Goal: Task Accomplishment & Management: Use online tool/utility

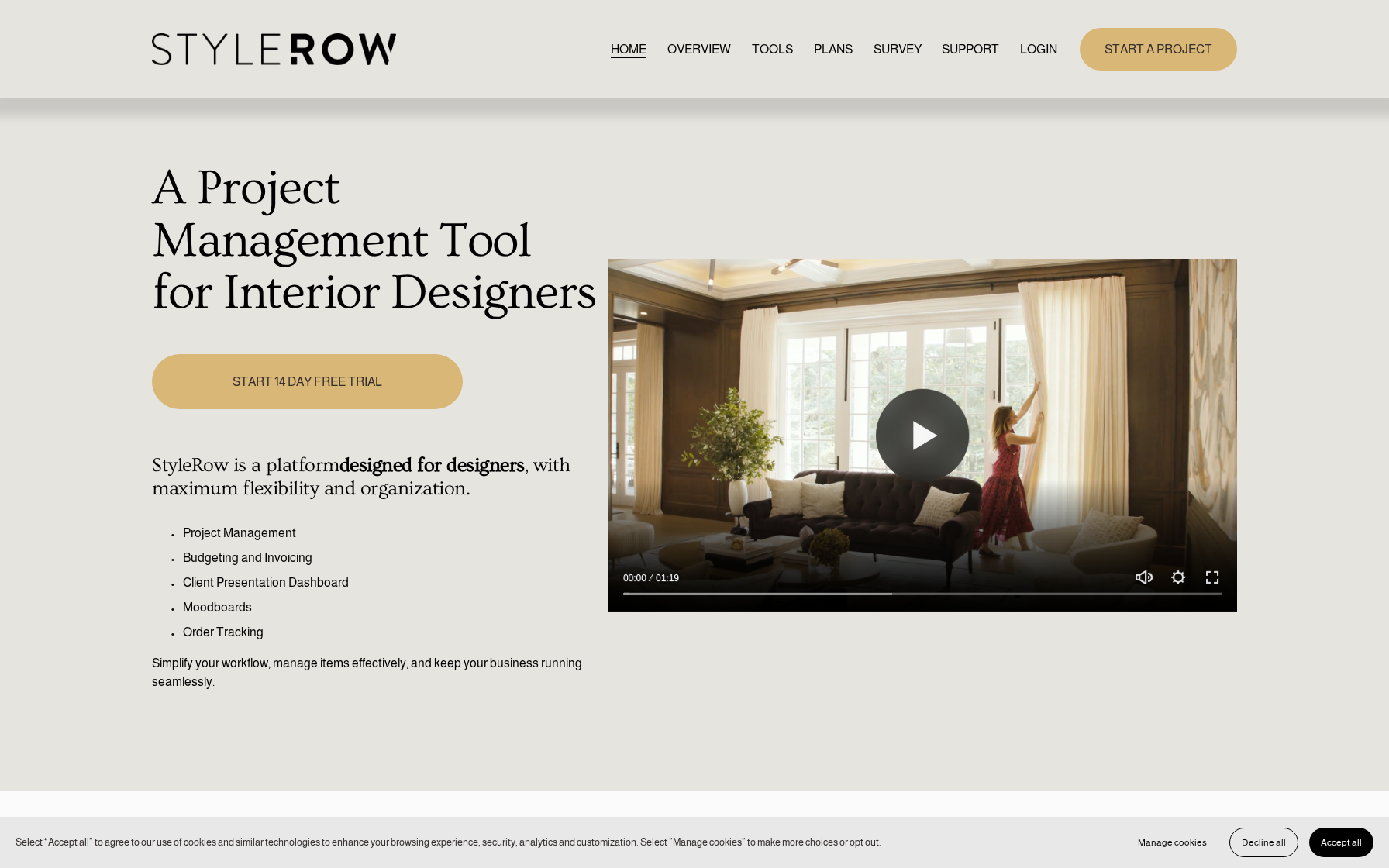
click at [1046, 55] on link "LOGIN" at bounding box center [1039, 49] width 37 height 20
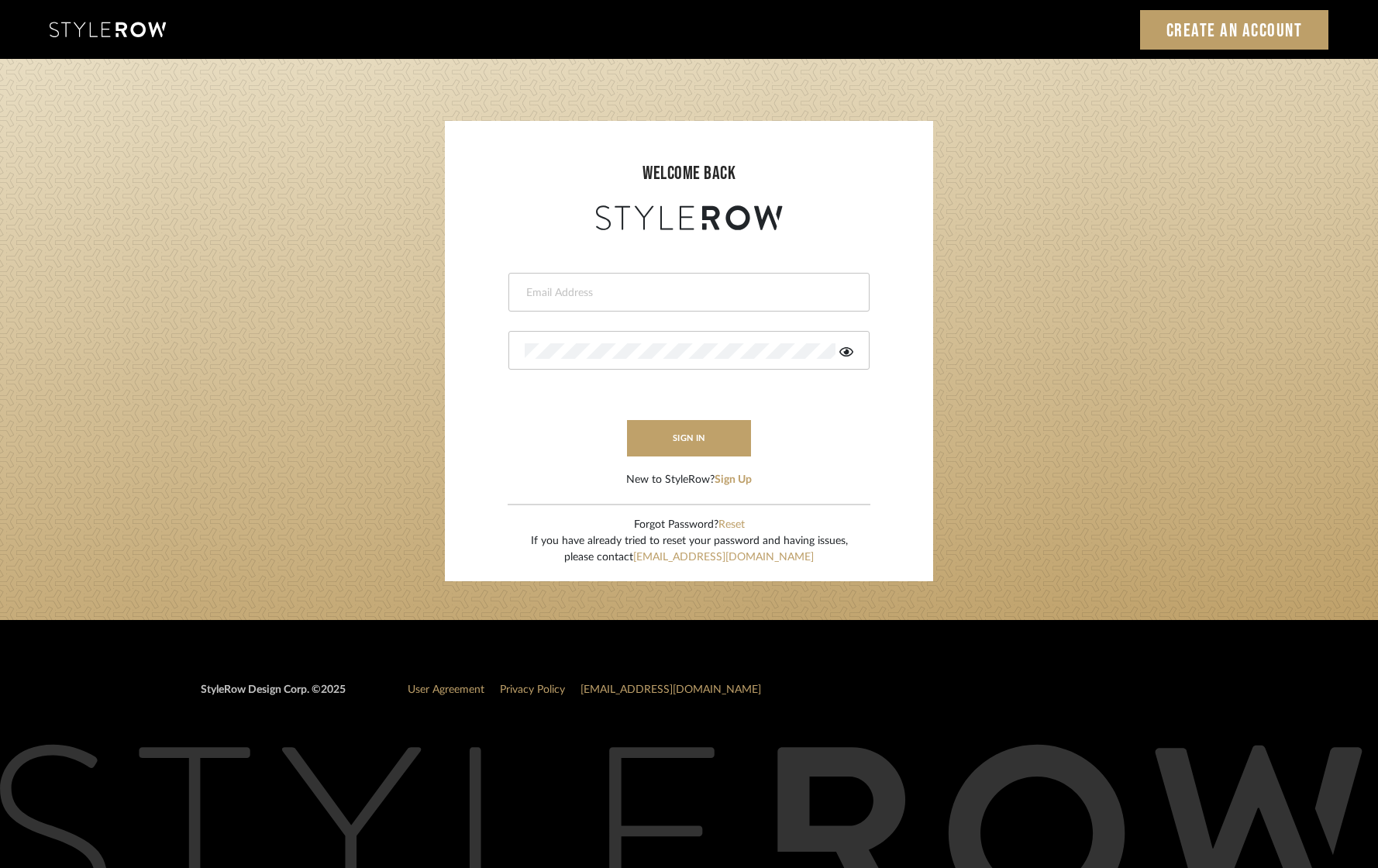
click at [769, 287] on input "email" at bounding box center [687, 293] width 325 height 16
type input "[EMAIL_ADDRESS][DOMAIN_NAME]"
click at [701, 451] on button "sign in" at bounding box center [688, 438] width 124 height 36
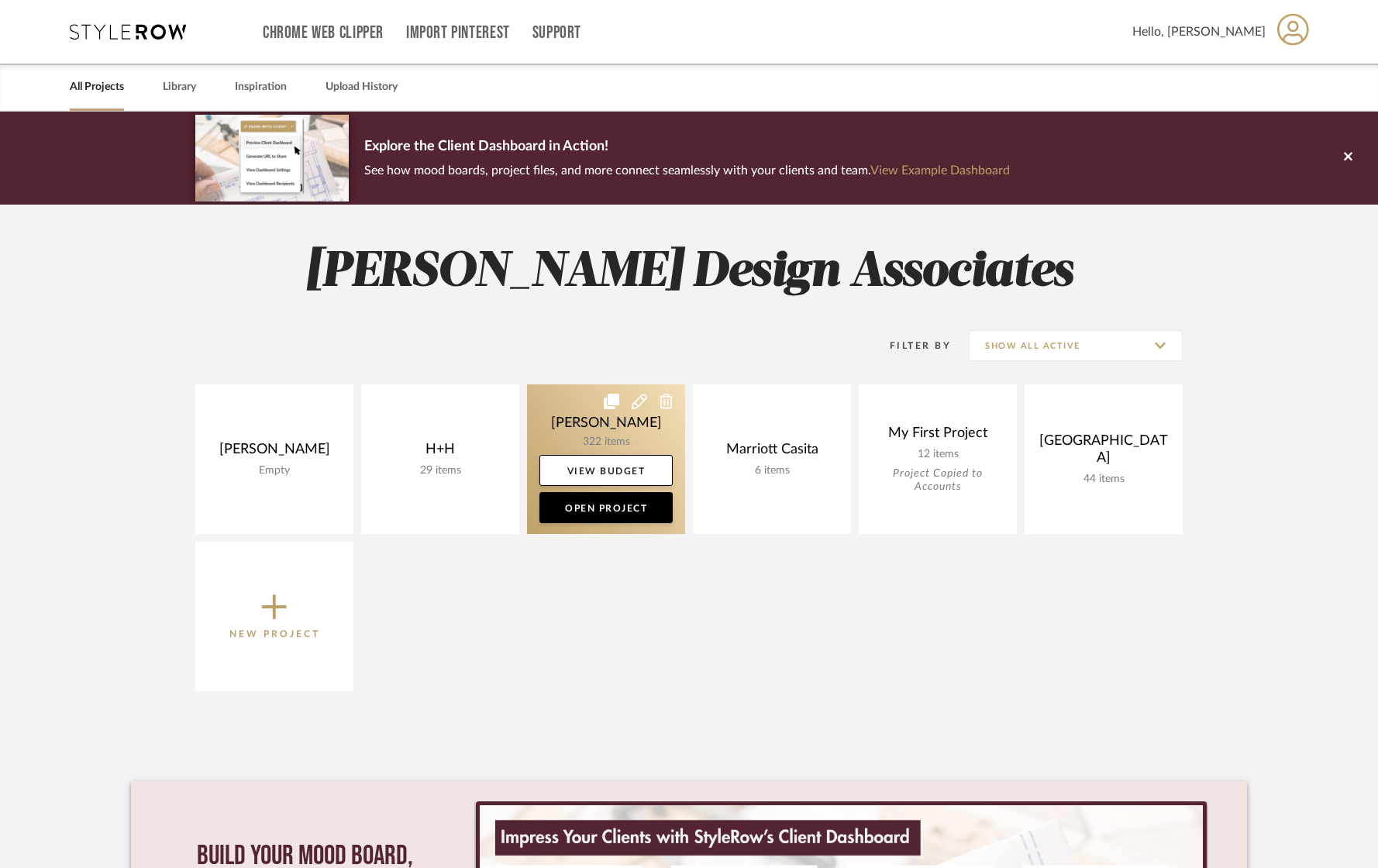
click at [622, 431] on link at bounding box center [605, 459] width 158 height 150
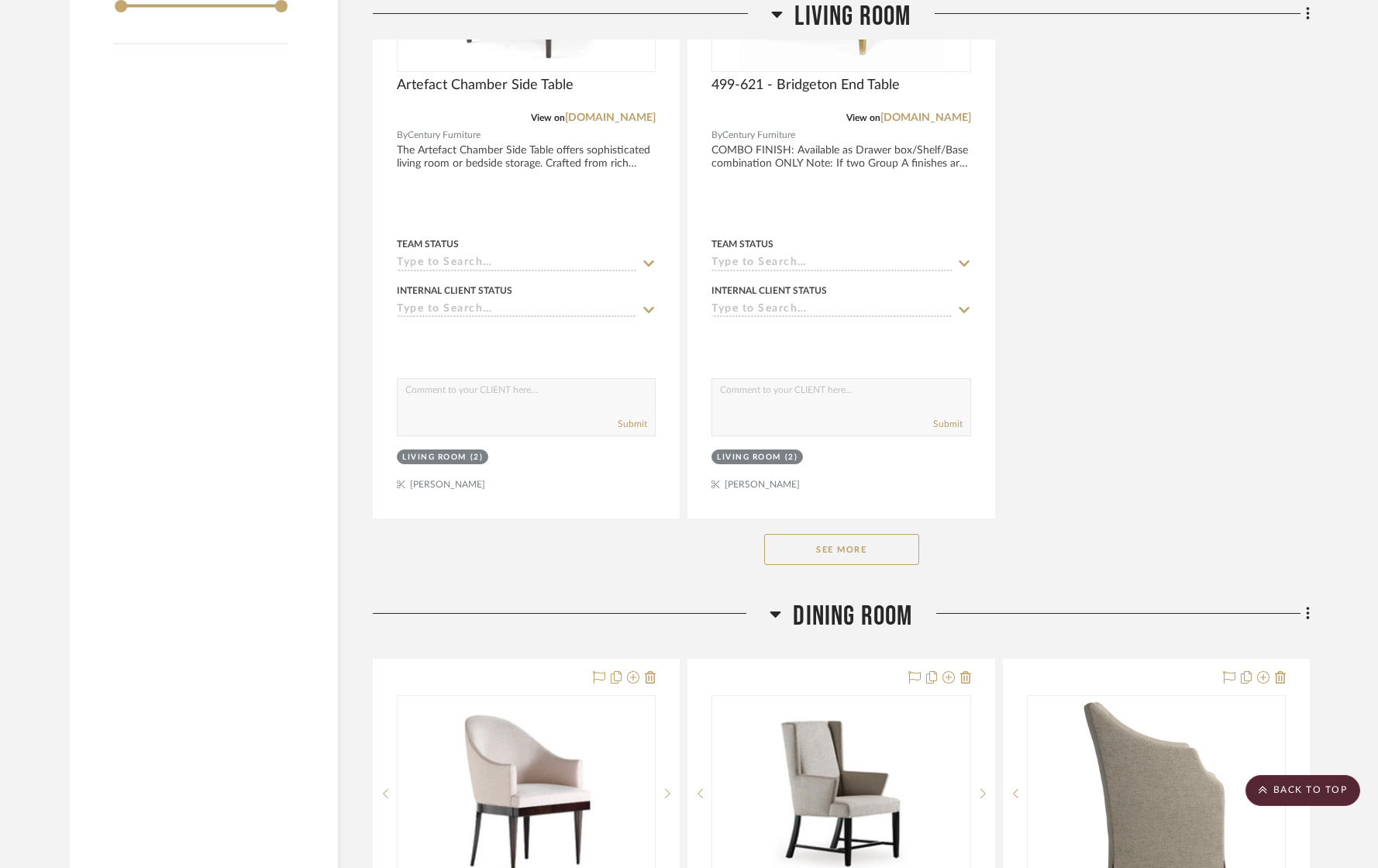
scroll to position [2268, 0]
click at [826, 550] on button "See More" at bounding box center [841, 550] width 155 height 31
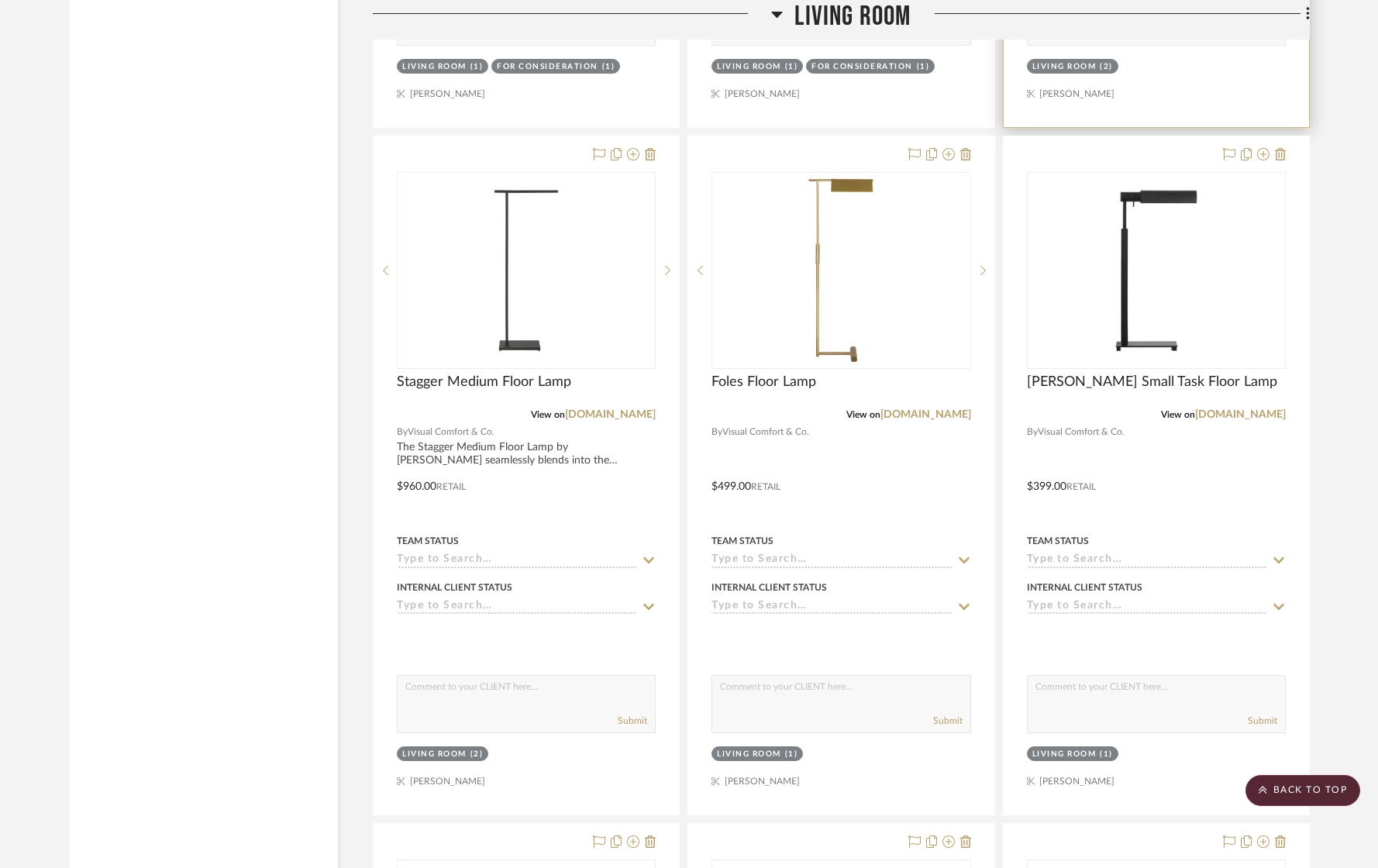
scroll to position [8164, 0]
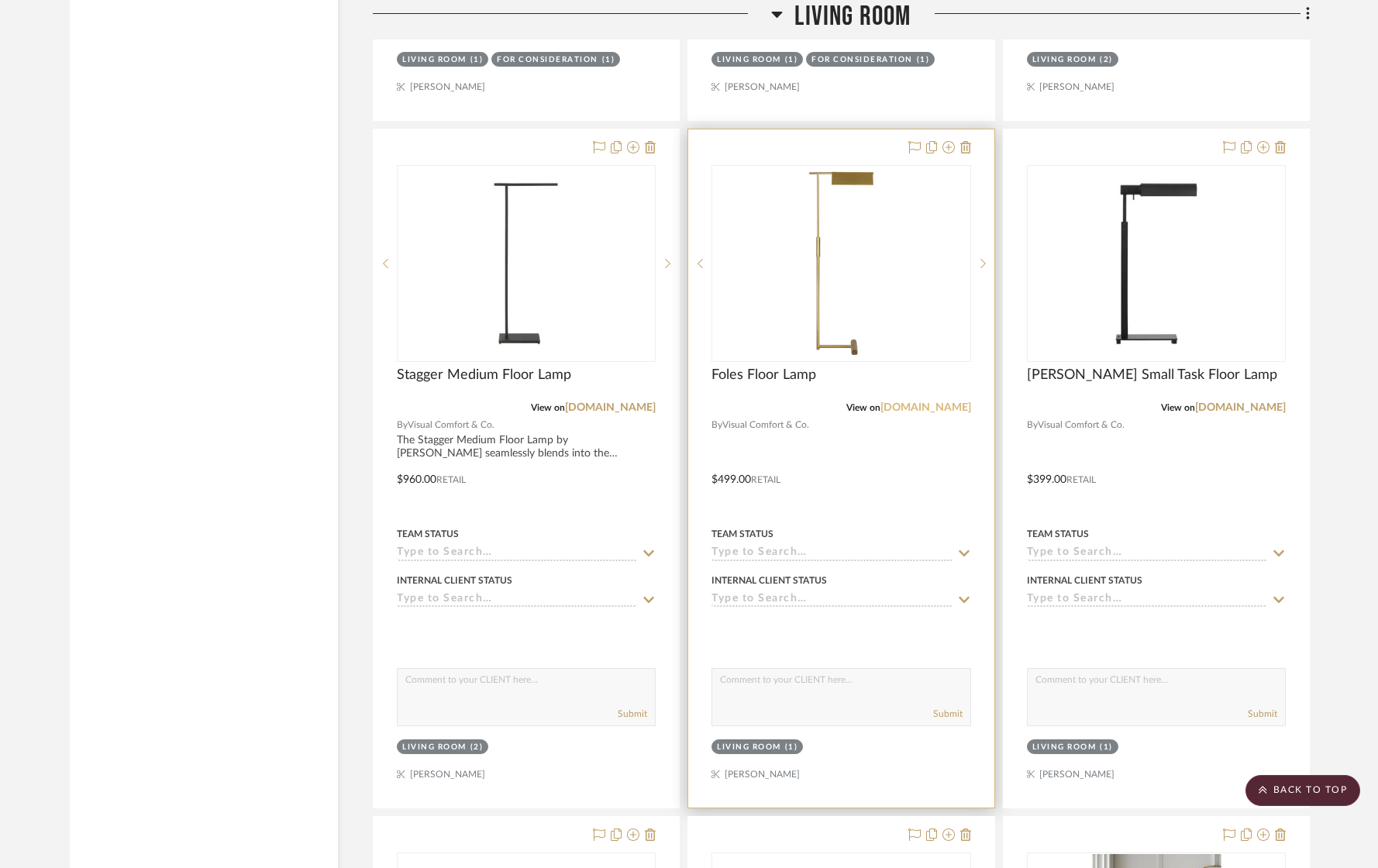
click at [899, 402] on link "visualcomfort.com" at bounding box center [925, 407] width 91 height 11
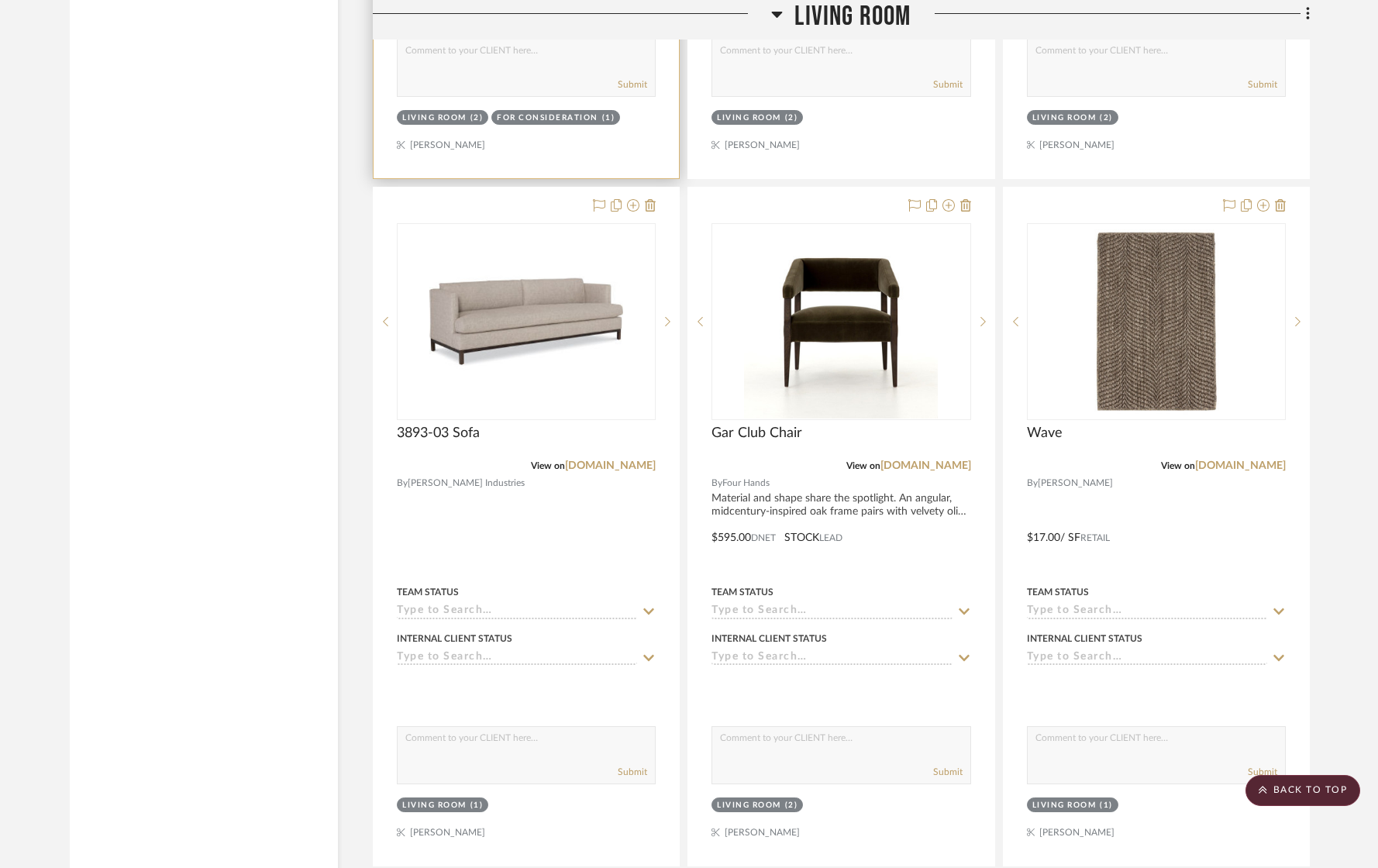
scroll to position [10208, 0]
